Goal: Information Seeking & Learning: Learn about a topic

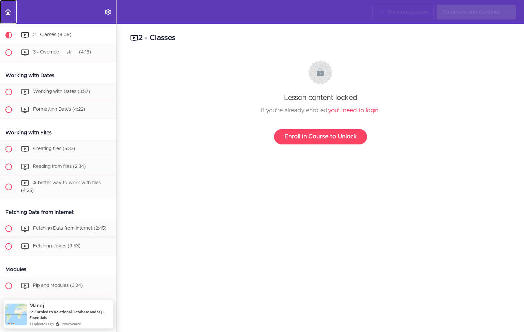
click at [11, 12] on icon "Back to course curriculum" at bounding box center [8, 12] width 8 height 8
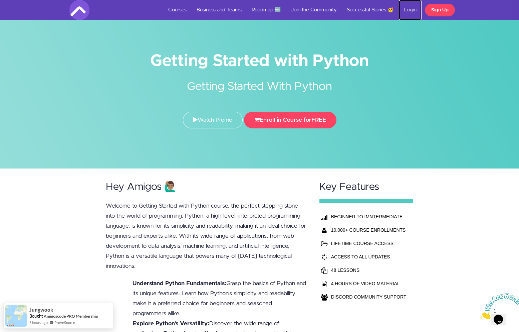
click at [409, 13] on link "Login" at bounding box center [410, 10] width 23 height 20
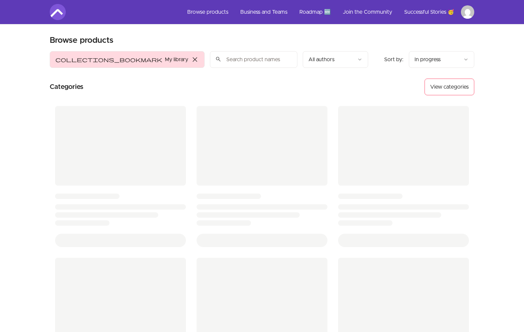
click at [460, 14] on html "Skip to main content Main menu Includes navigation links and user settings Brow…" at bounding box center [262, 251] width 524 height 503
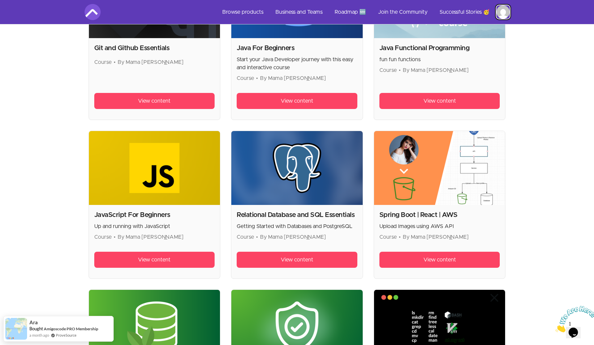
scroll to position [382, 0]
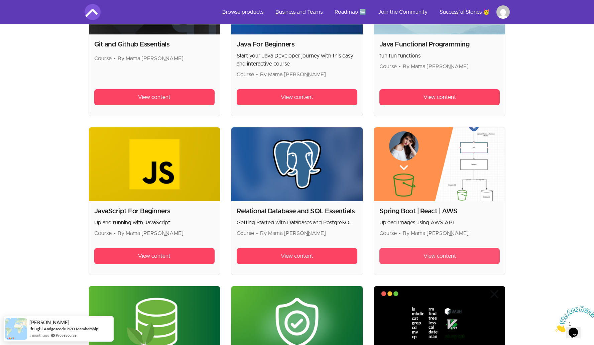
click at [454, 254] on span "View content" at bounding box center [439, 256] width 32 height 8
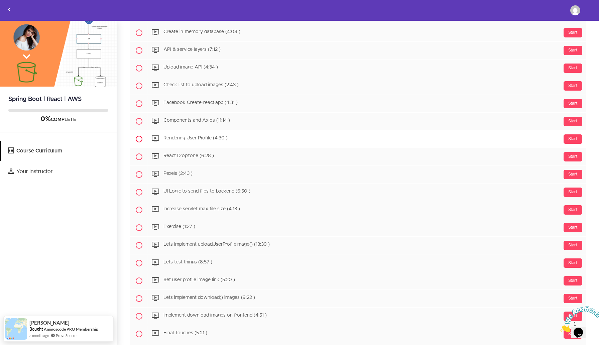
scroll to position [261, 0]
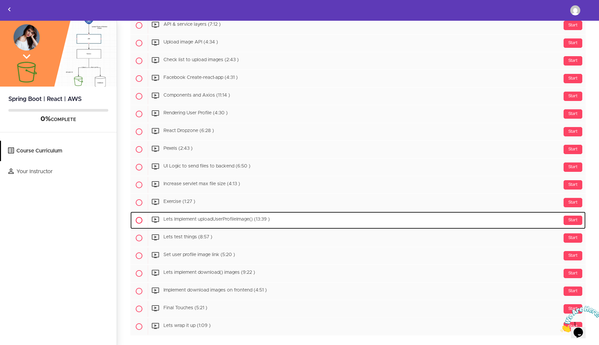
click at [185, 219] on span "Lets Implement uploadUserProfileImage() (13:39 )" at bounding box center [216, 219] width 106 height 5
